Goal: Information Seeking & Learning: Check status

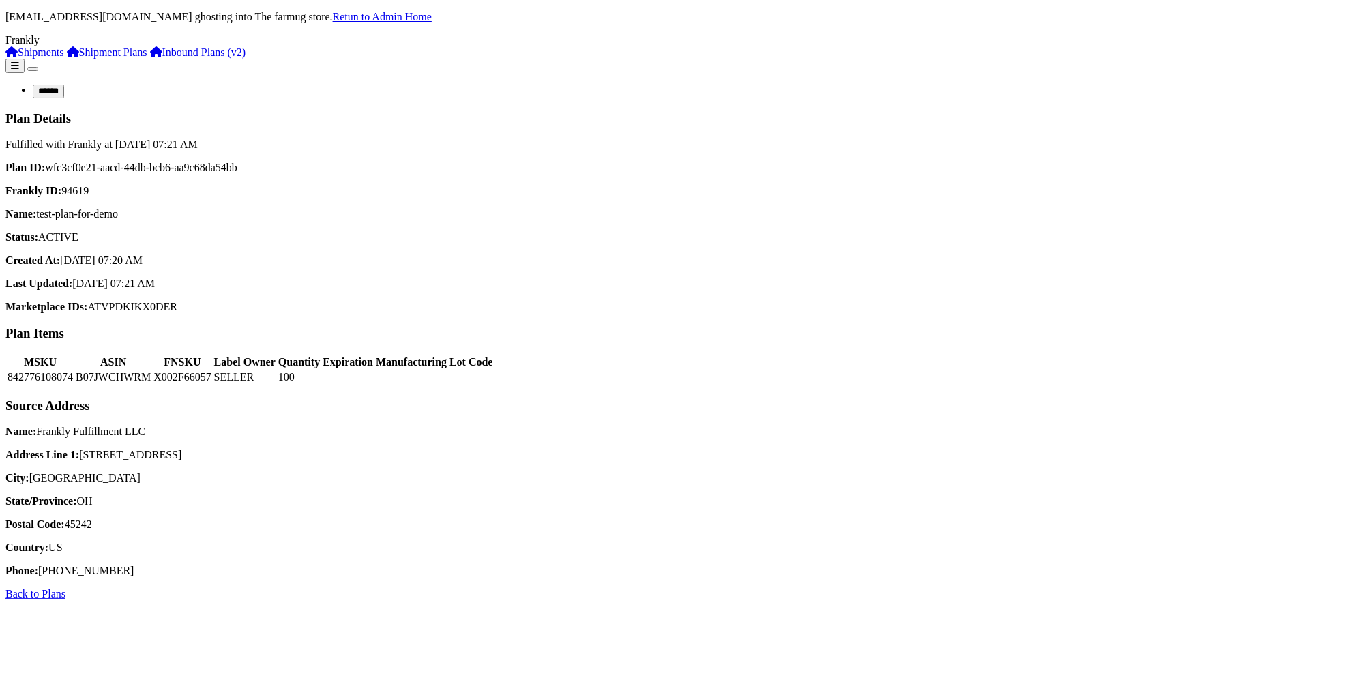
click at [731, 237] on div "Plan ID: wfc3cf0e21-aacd-44db-bcb6-aa9c68da54bb Frankly ID: 94619 Name: test-pl…" at bounding box center [679, 237] width 1349 height 151
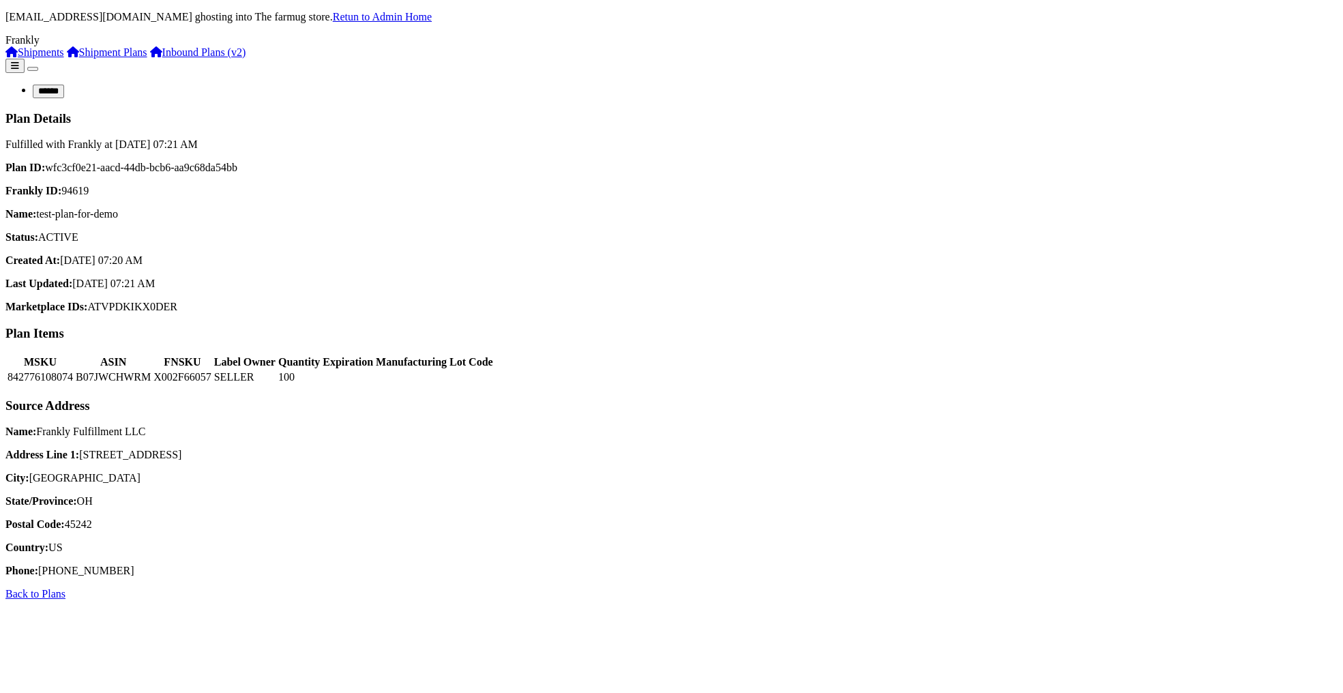
click at [335, 304] on p "Marketplace IDs: ATVPDKIKX0DER" at bounding box center [671, 307] width 1332 height 12
drag, startPoint x: 335, startPoint y: 304, endPoint x: 198, endPoint y: 120, distance: 229.9
click at [198, 120] on div "Plan Details Fulfilled with Frankly at [DATE] 07:21 AM Plan ID: wfc3cf0e21-aacd…" at bounding box center [671, 212] width 1332 height 203
click at [199, 111] on h3 "Plan Details" at bounding box center [671, 118] width 1332 height 15
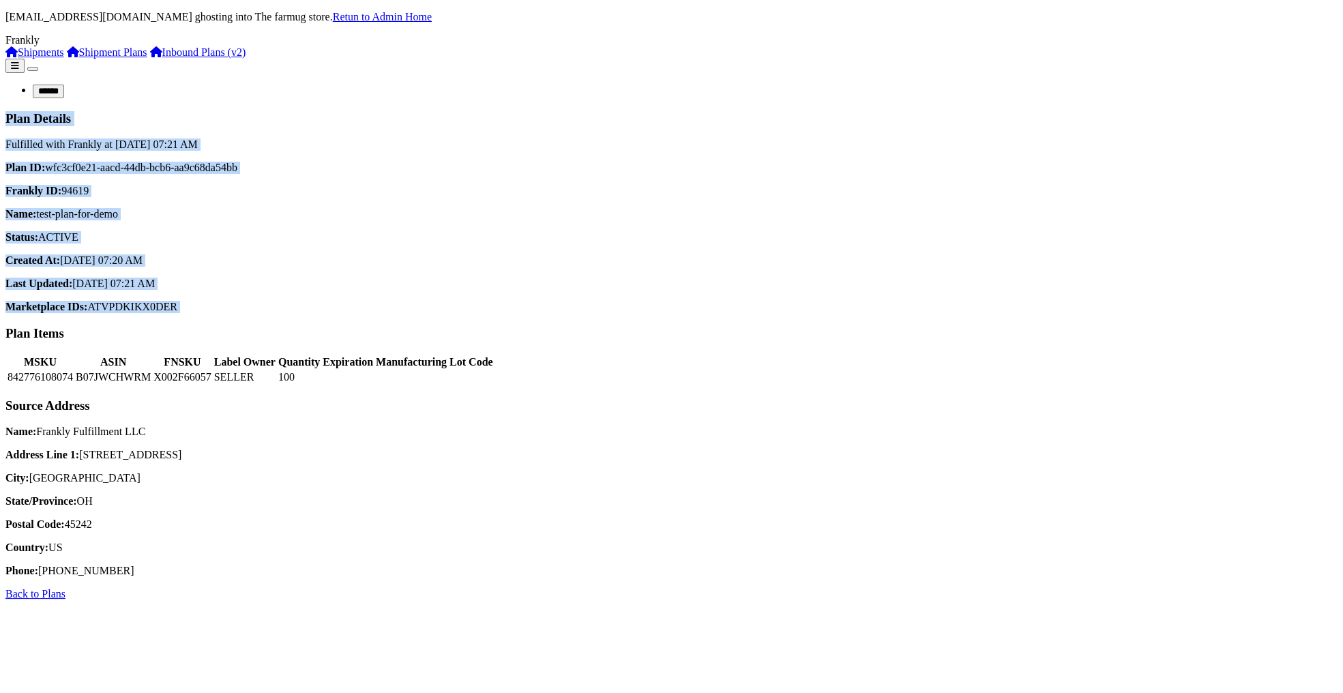
drag, startPoint x: 199, startPoint y: 109, endPoint x: 392, endPoint y: 309, distance: 277.8
click at [392, 309] on div "Plan Details Fulfilled with Frankly at [DATE] 07:21 AM Plan ID: wfc3cf0e21-aacd…" at bounding box center [671, 212] width 1332 height 203
click at [393, 309] on p "Marketplace IDs: ATVPDKIKX0DER" at bounding box center [671, 307] width 1332 height 12
drag, startPoint x: 393, startPoint y: 309, endPoint x: 196, endPoint y: 120, distance: 272.5
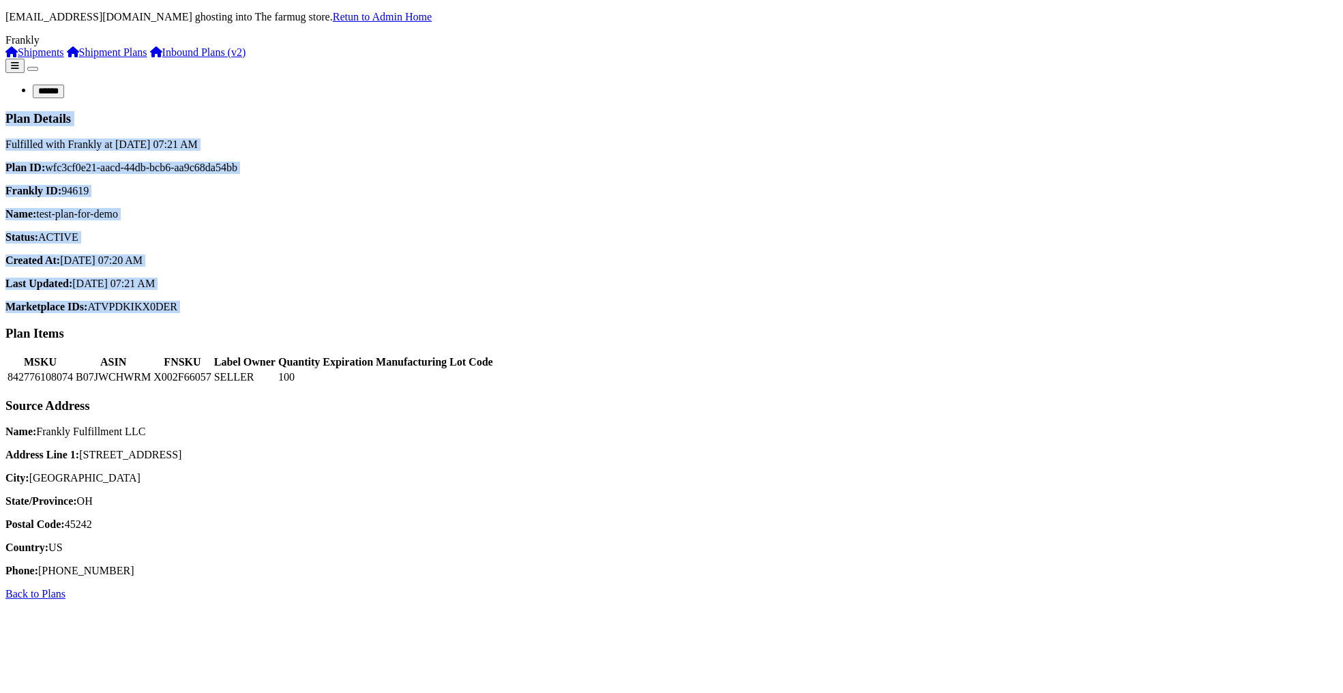
click at [196, 120] on div "Plan Details Fulfilled with Frankly at [DATE] 07:21 AM Plan ID: wfc3cf0e21-aacd…" at bounding box center [671, 212] width 1332 height 203
click at [196, 120] on div "Plan Details Fulfilled with Frankly at [DATE] 07:21 AM" at bounding box center [671, 131] width 1332 height 40
drag, startPoint x: 196, startPoint y: 120, endPoint x: 390, endPoint y: 314, distance: 273.9
click at [390, 314] on div "Plan Details Fulfilled with Frankly at [DATE] 07:21 AM Plan ID: wfc3cf0e21-aacd…" at bounding box center [671, 212] width 1332 height 203
click at [390, 313] on p "Marketplace IDs: ATVPDKIKX0DER" at bounding box center [671, 307] width 1332 height 12
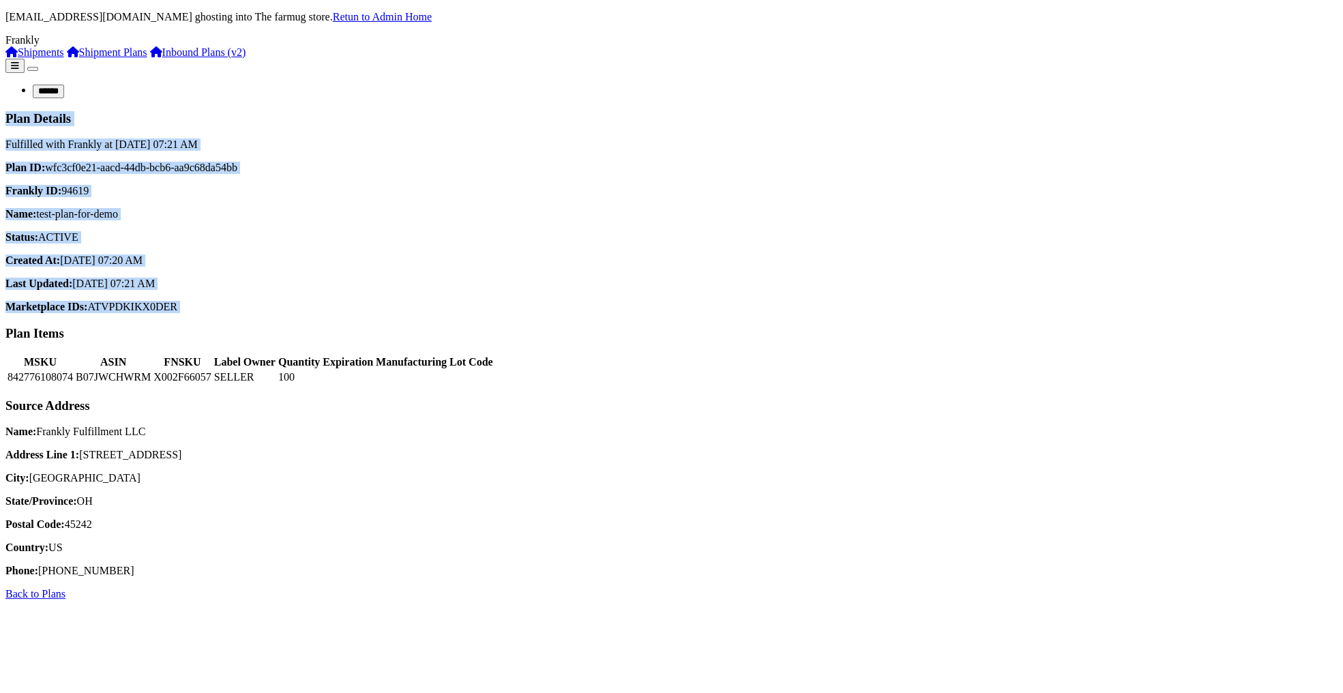
drag, startPoint x: 390, startPoint y: 314, endPoint x: 190, endPoint y: 106, distance: 287.9
click at [190, 111] on div "Plan Details Fulfilled with Frankly at [DATE] 07:21 AM Plan ID: wfc3cf0e21-aacd…" at bounding box center [671, 212] width 1332 height 203
click at [391, 272] on div "Plan ID: wfc3cf0e21-aacd-44db-bcb6-aa9c68da54bb Frankly ID: 94619 Name: test-pl…" at bounding box center [671, 237] width 1332 height 151
